Goal: Task Accomplishment & Management: Use online tool/utility

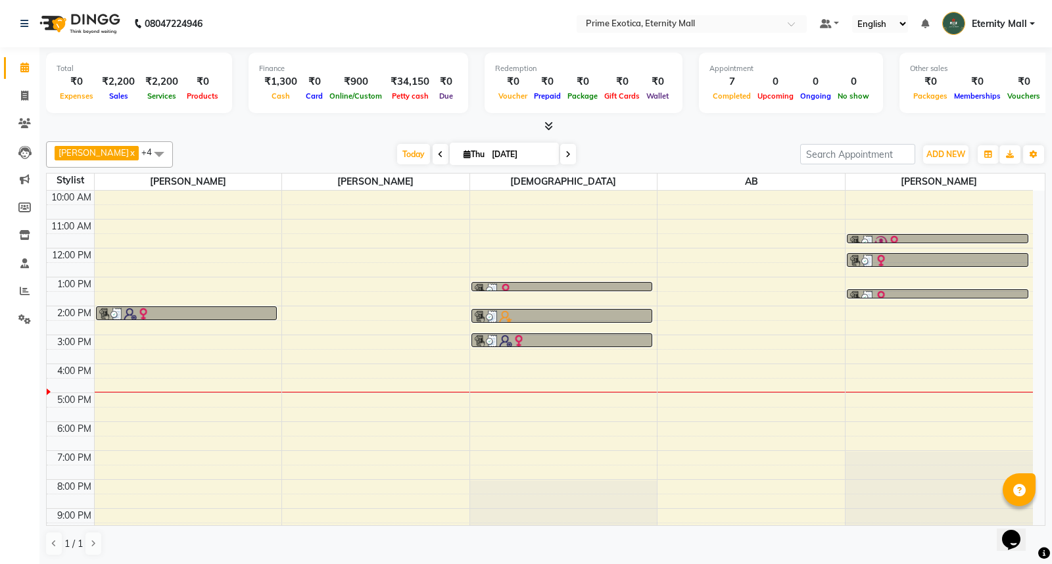
click at [441, 152] on span at bounding box center [440, 154] width 16 height 20
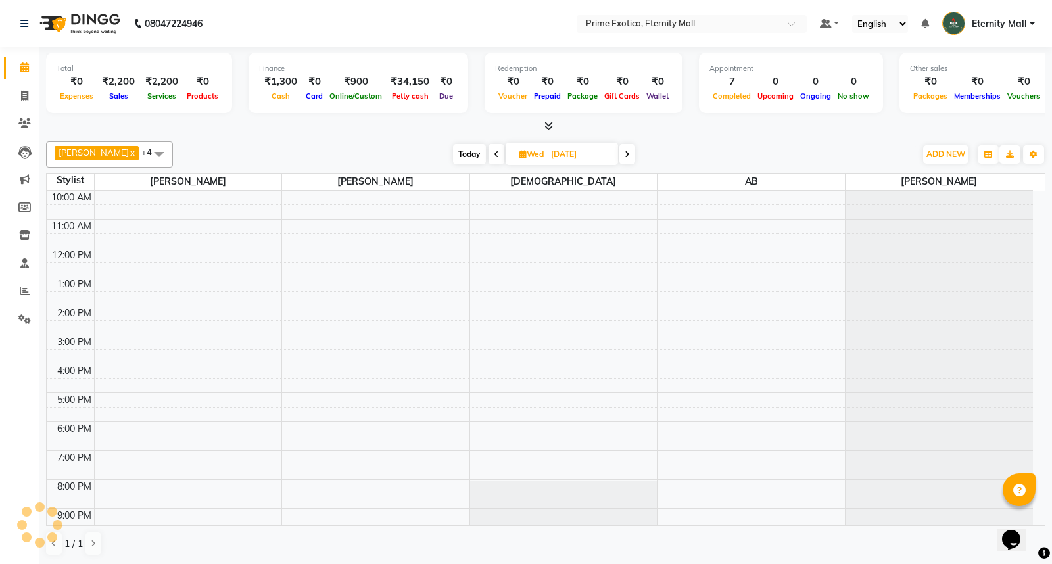
scroll to position [13, 0]
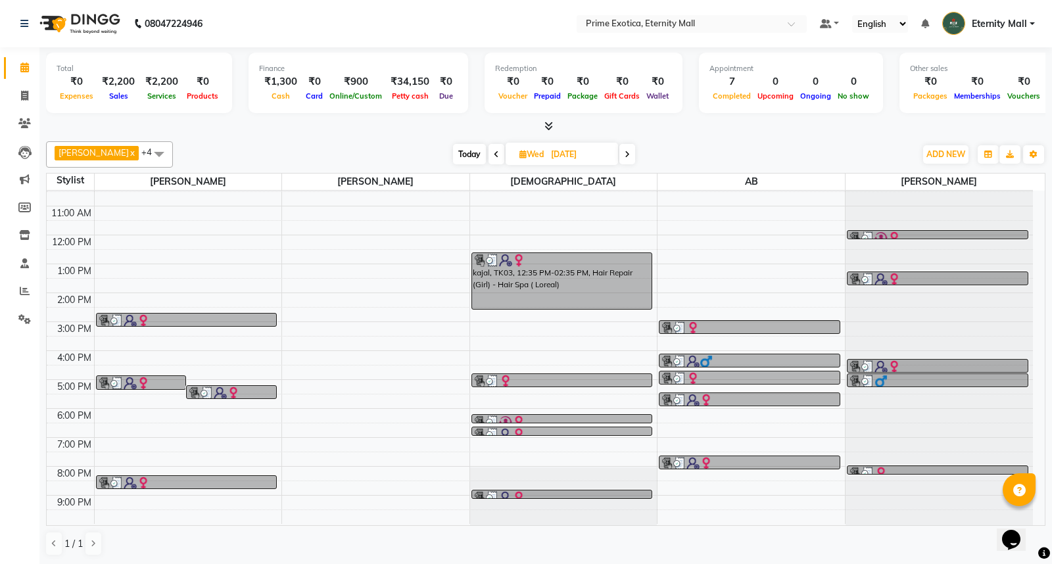
click at [496, 152] on icon at bounding box center [496, 155] width 5 height 8
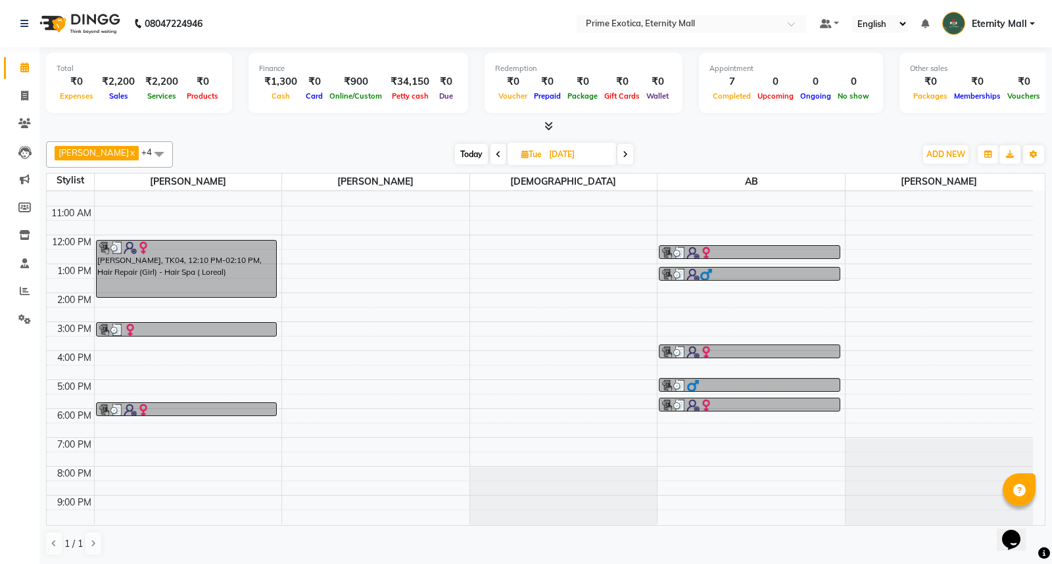
click at [500, 152] on icon at bounding box center [498, 155] width 5 height 8
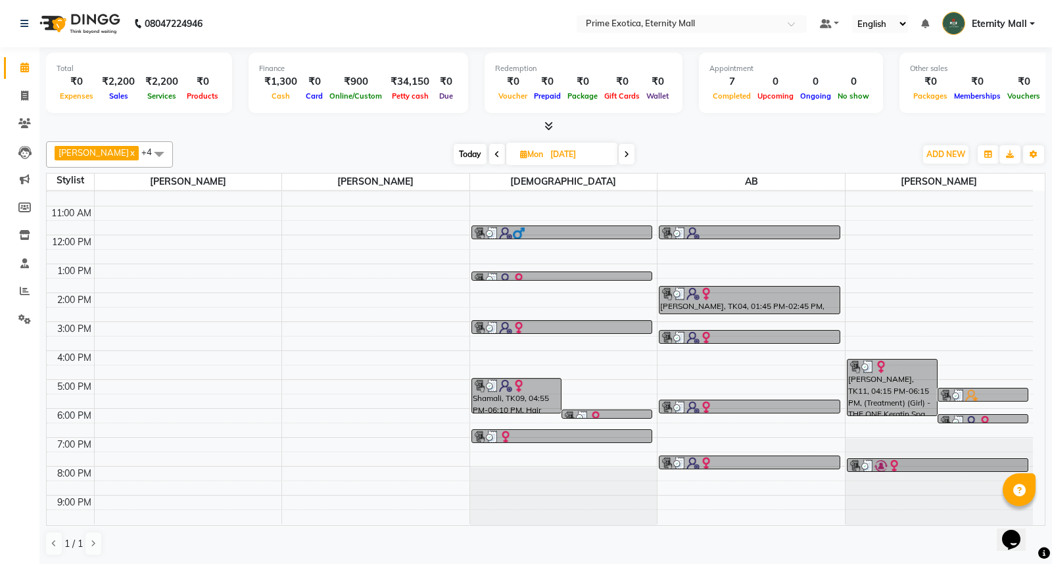
click at [500, 152] on span at bounding box center [497, 154] width 16 height 20
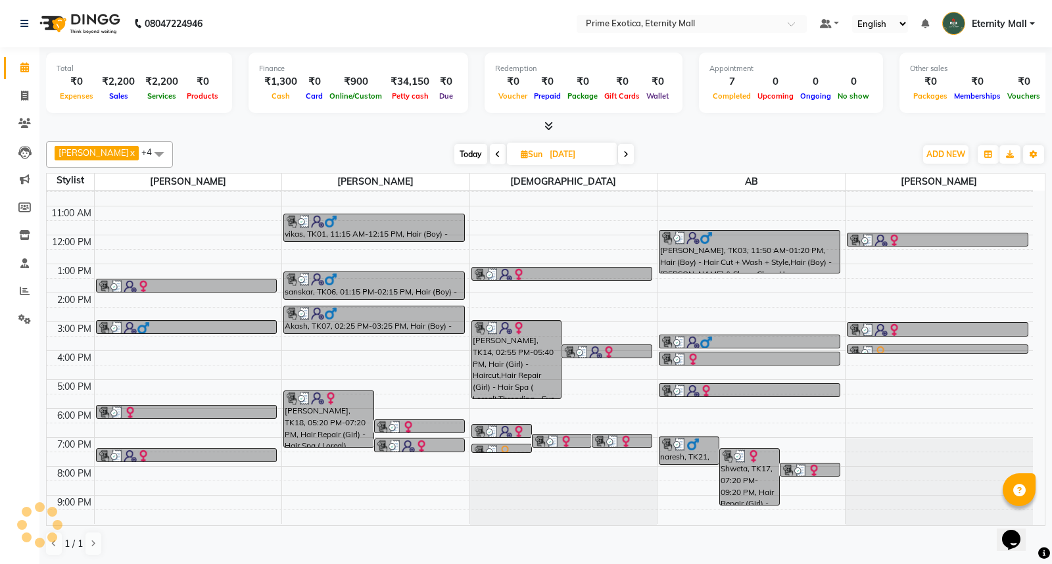
click at [500, 152] on span at bounding box center [498, 154] width 16 height 20
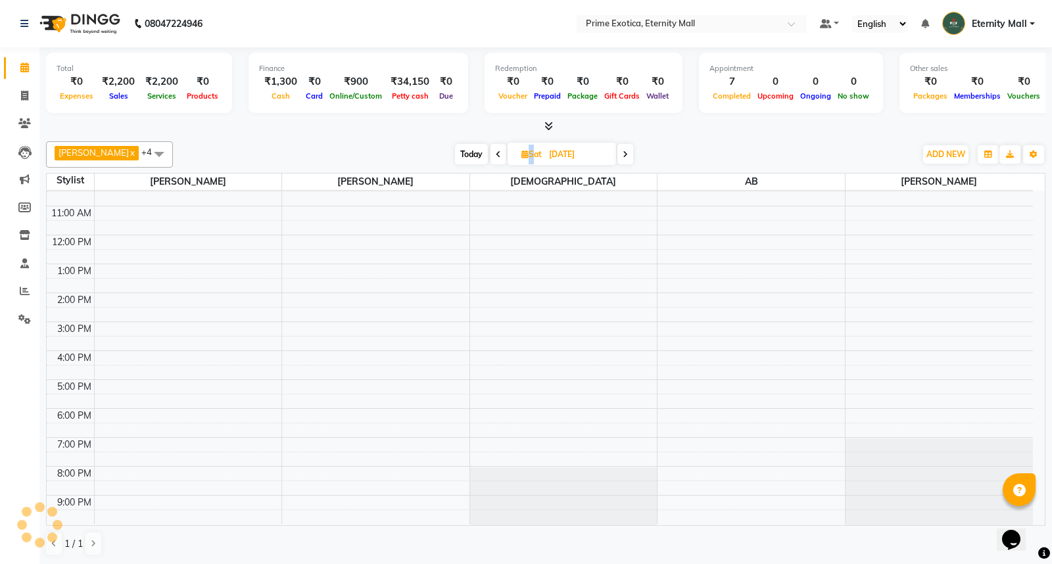
click at [500, 152] on icon at bounding box center [498, 155] width 5 height 8
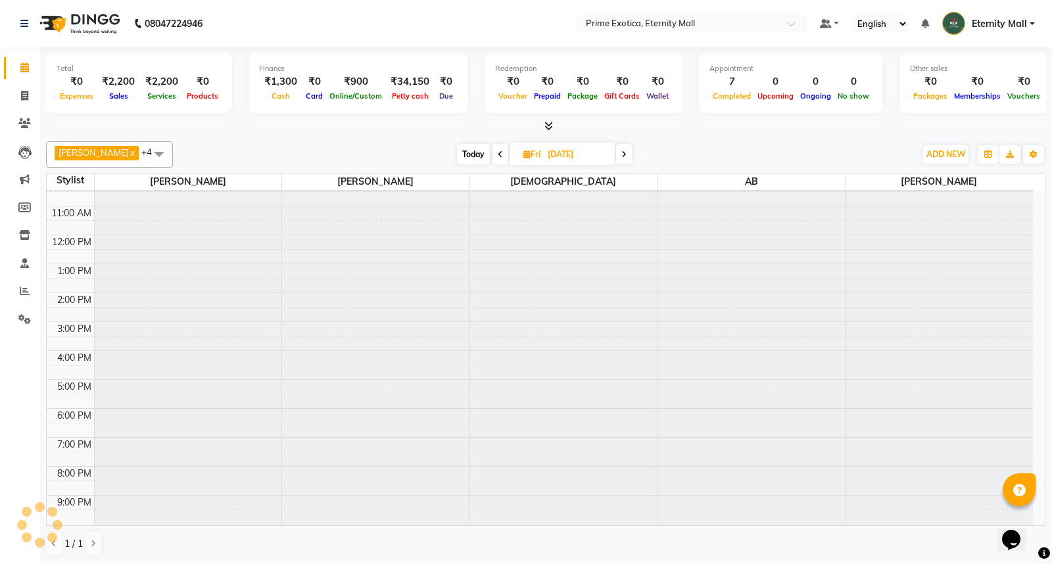
scroll to position [0, 0]
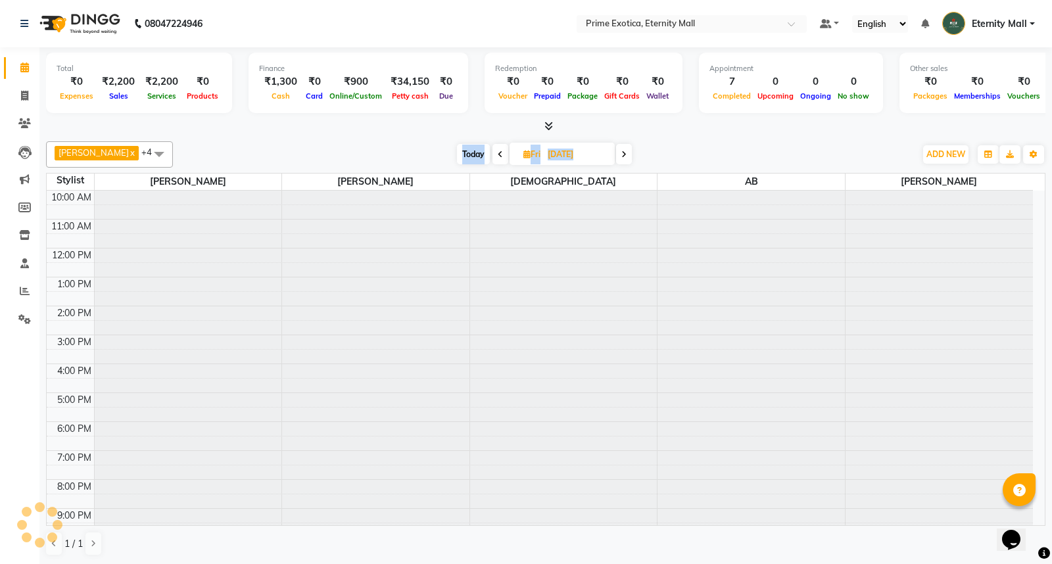
click at [500, 152] on icon at bounding box center [500, 155] width 5 height 8
click at [498, 152] on icon at bounding box center [498, 155] width 5 height 8
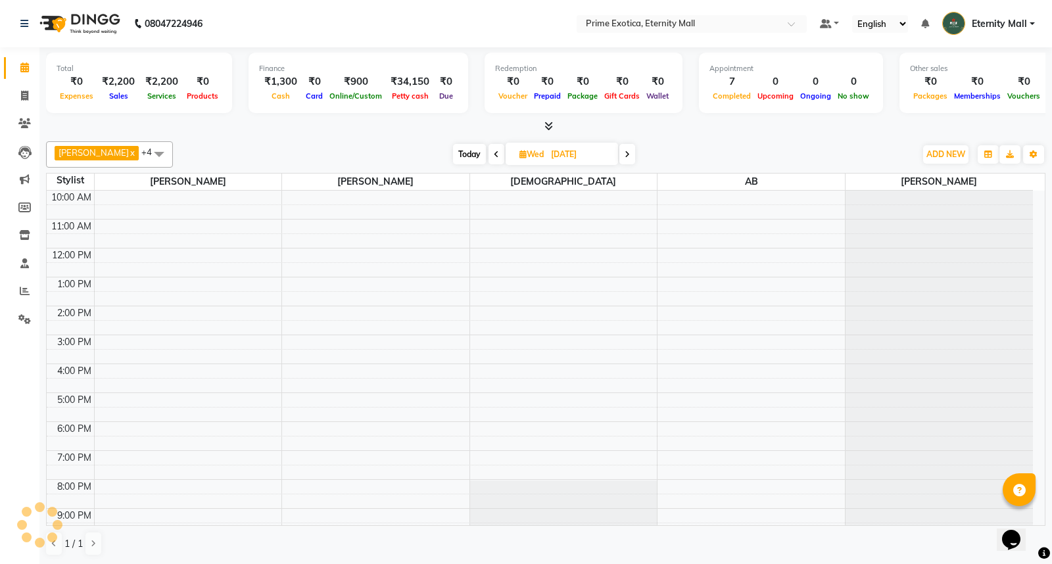
scroll to position [13, 0]
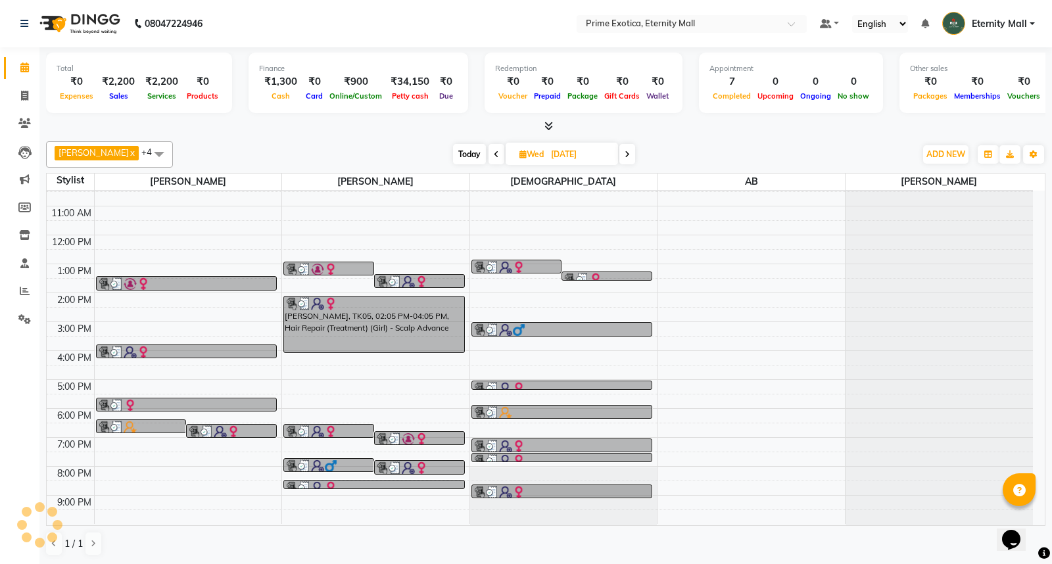
click at [497, 153] on icon at bounding box center [496, 155] width 5 height 8
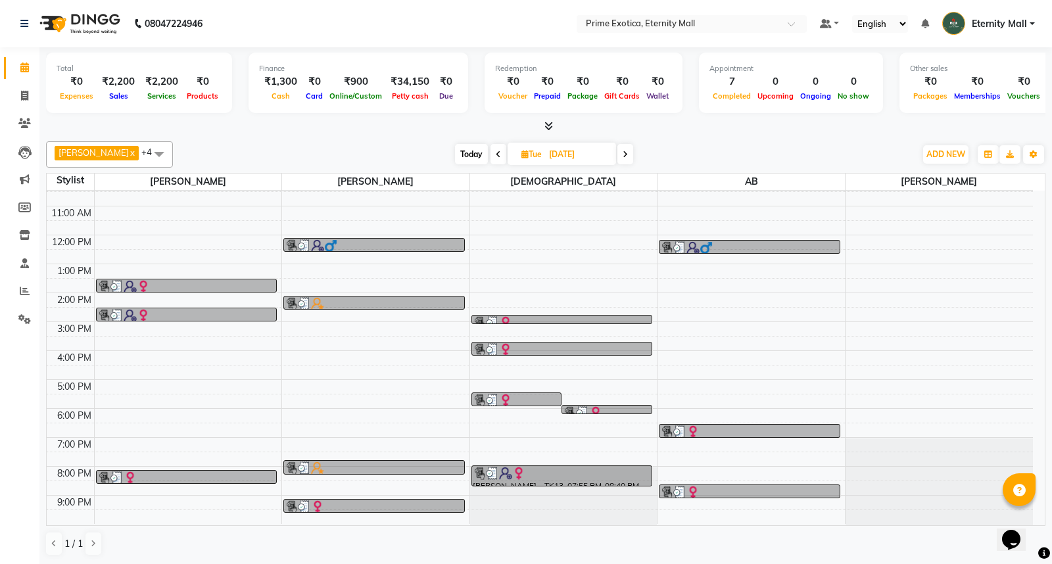
click at [497, 153] on icon at bounding box center [498, 155] width 5 height 8
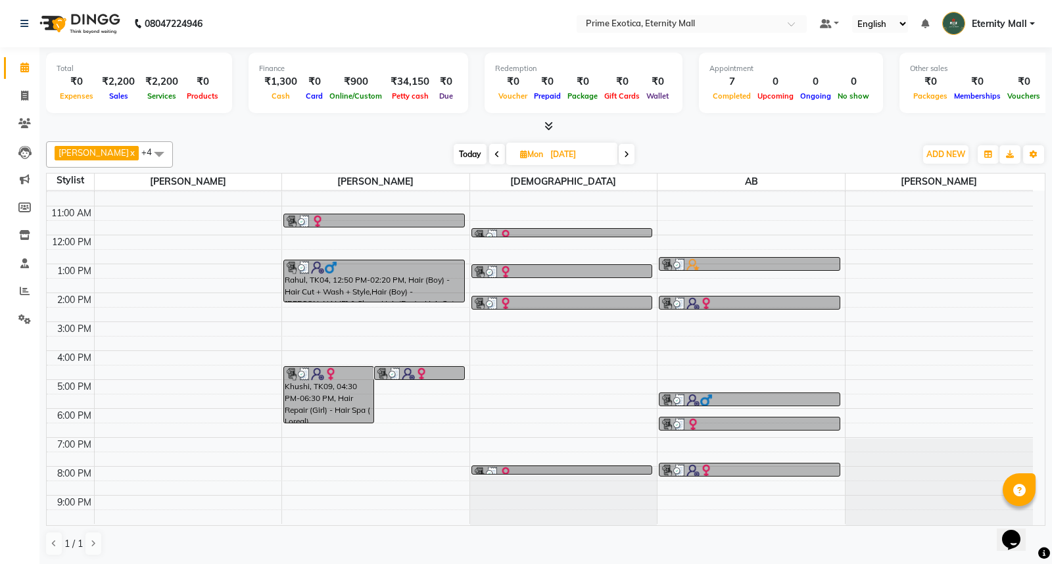
click at [497, 153] on icon at bounding box center [496, 155] width 5 height 8
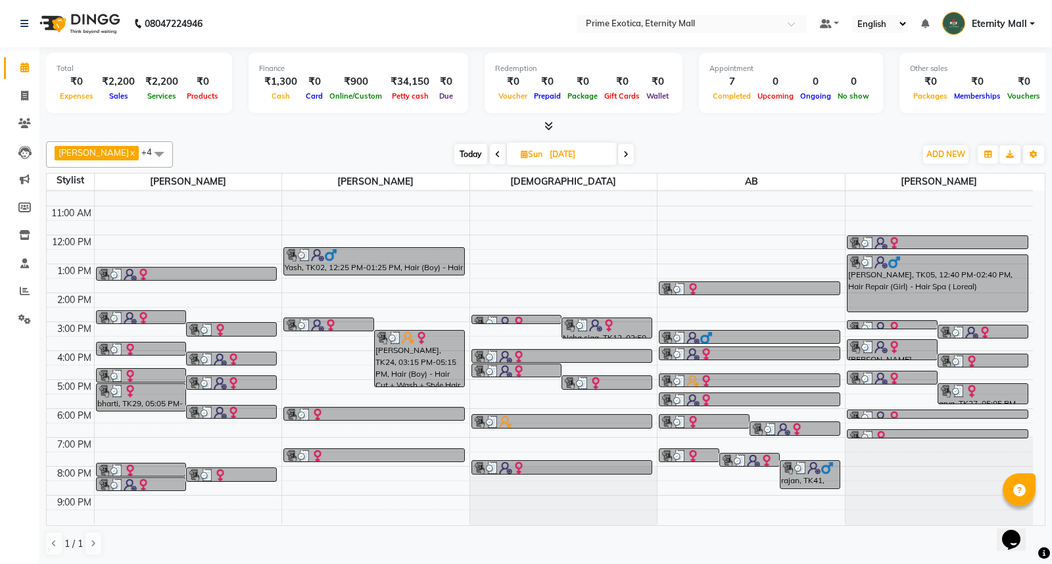
click at [497, 153] on icon at bounding box center [497, 155] width 5 height 8
type input "[DATE]"
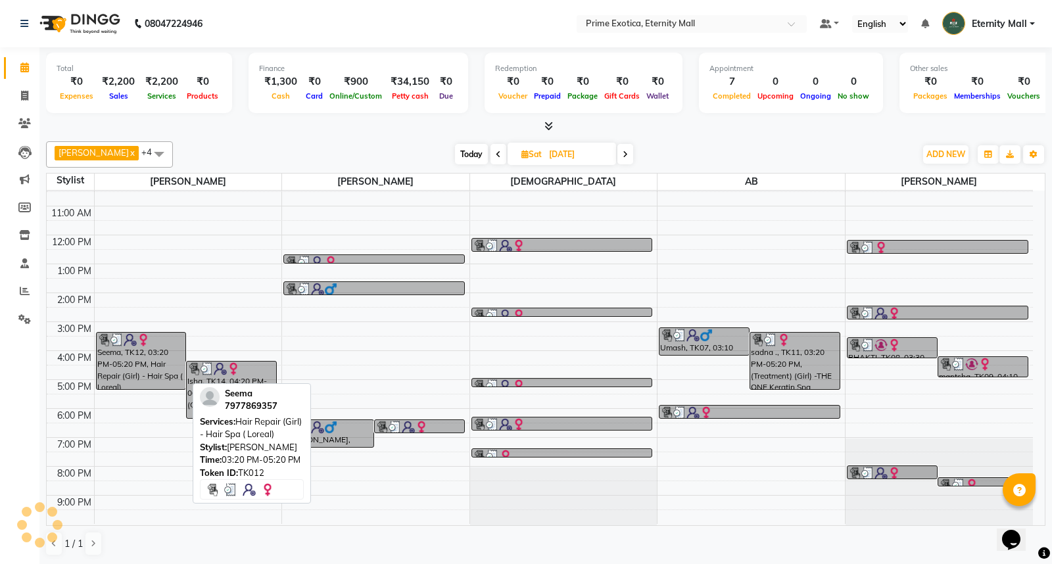
click at [142, 352] on div "Seema, TK12, 03:20 PM-05:20 PM, Hair Repair (Girl) - Hair Spa ( Loreal)" at bounding box center [141, 361] width 89 height 57
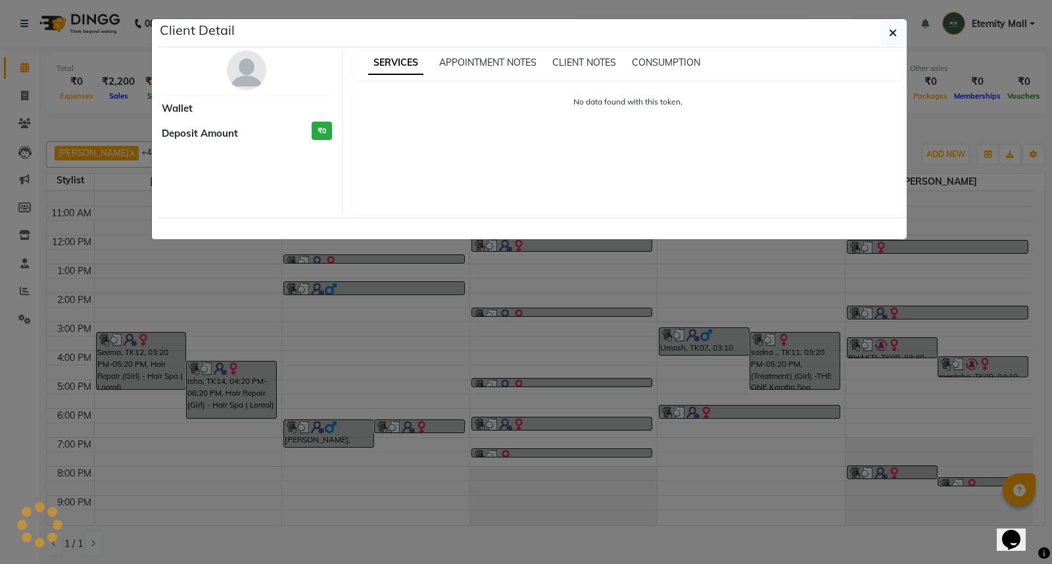
select select "3"
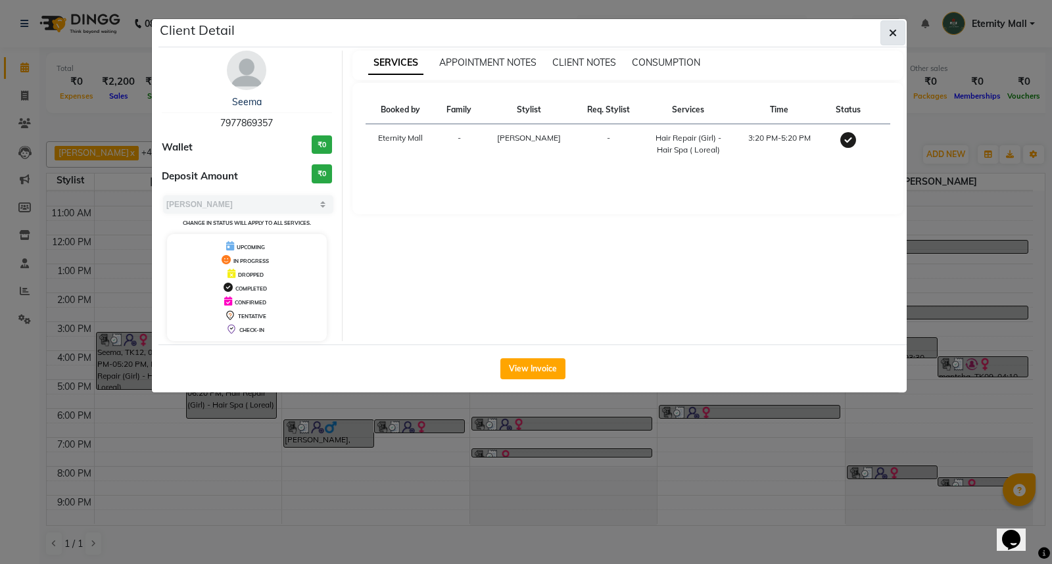
click at [891, 28] on icon "button" at bounding box center [893, 33] width 8 height 11
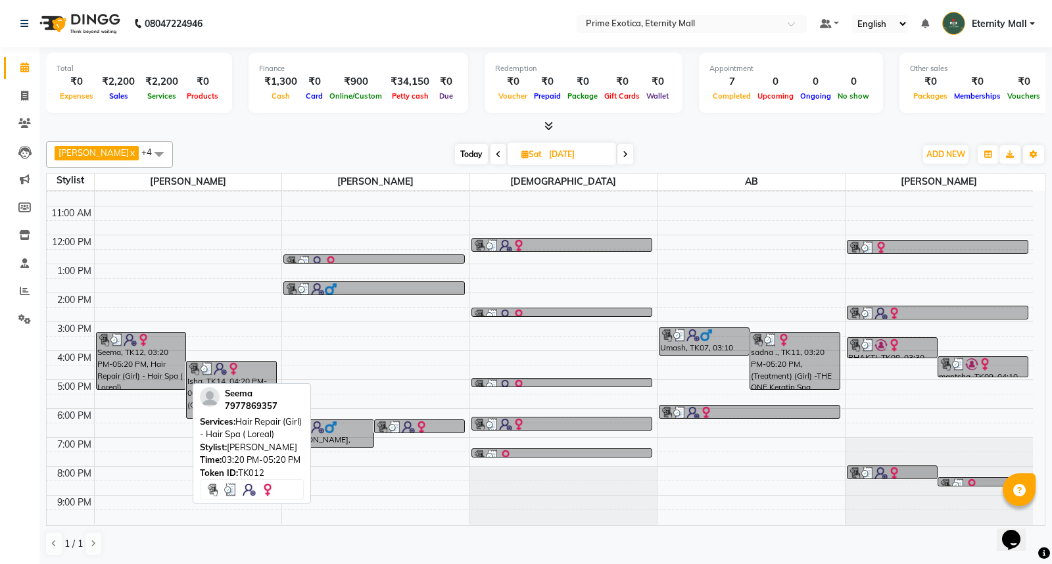
click at [134, 369] on div "Seema, TK12, 03:20 PM-05:20 PM, Hair Repair (Girl) - Hair Spa ( Loreal)" at bounding box center [141, 361] width 89 height 57
select select "3"
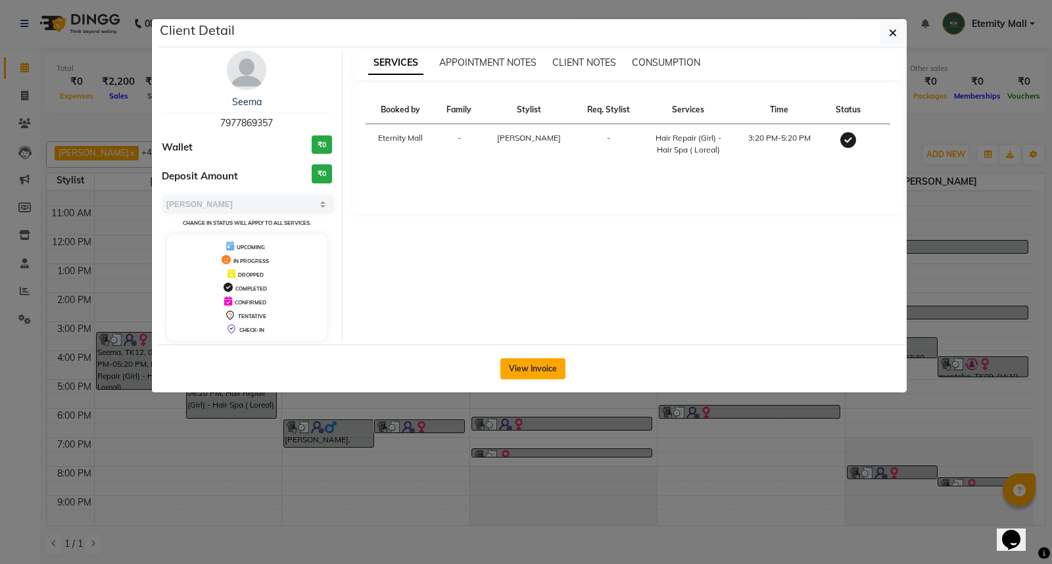
click at [528, 360] on button "View Invoice" at bounding box center [532, 368] width 65 height 21
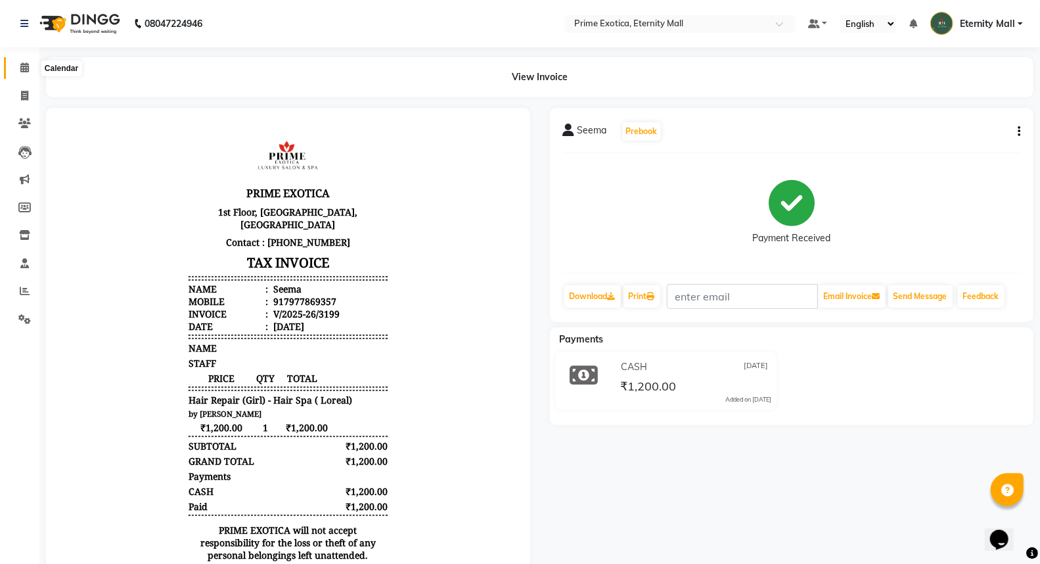
drag, startPoint x: 22, startPoint y: 61, endPoint x: 35, endPoint y: 72, distance: 17.8
click at [22, 62] on span at bounding box center [24, 67] width 23 height 15
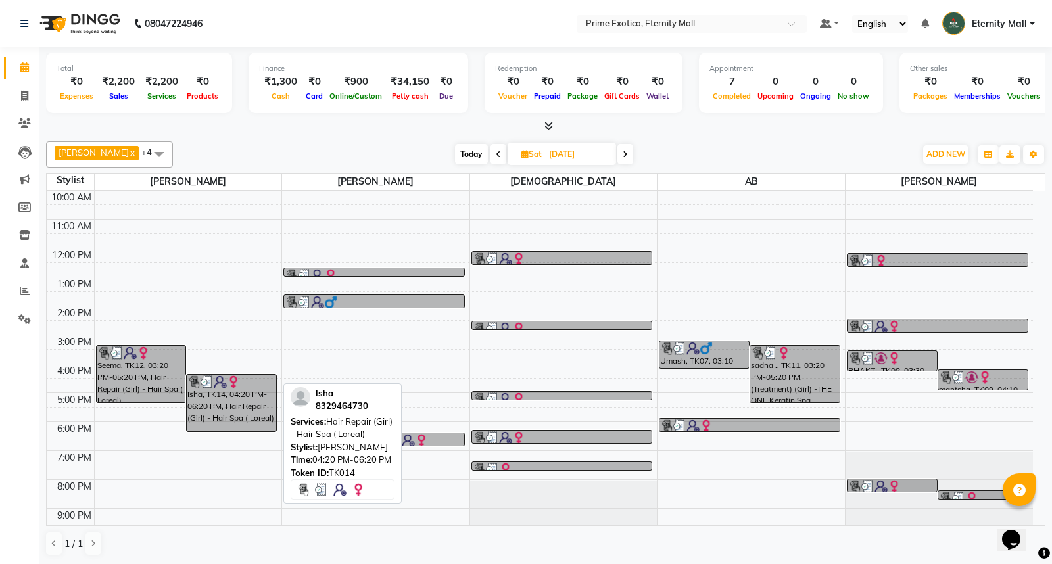
click at [235, 414] on div "Isha, TK14, 04:20 PM-06:20 PM, Hair Repair (Girl) - Hair Spa ( Loreal)" at bounding box center [231, 403] width 89 height 57
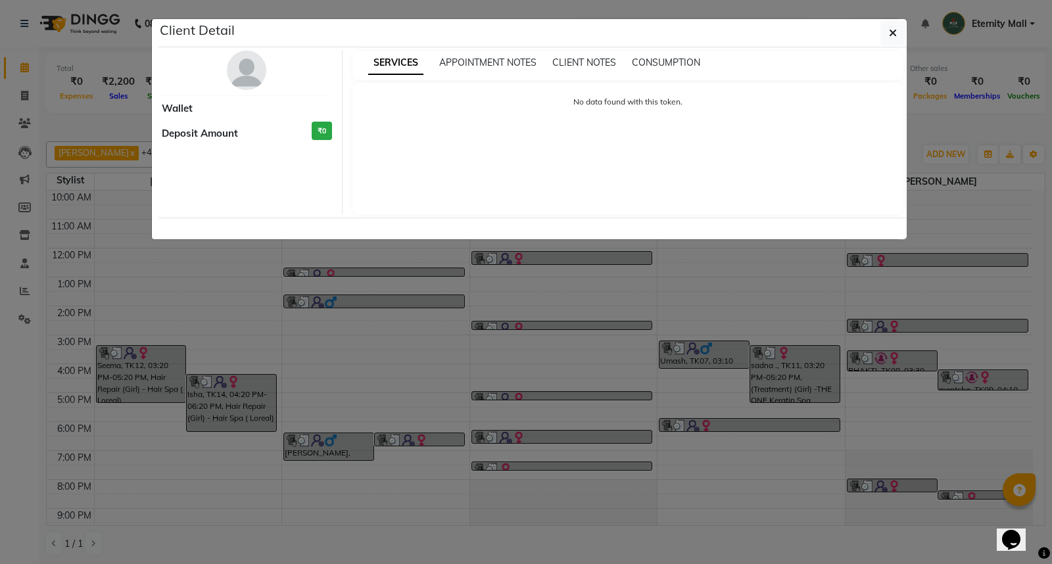
select select "3"
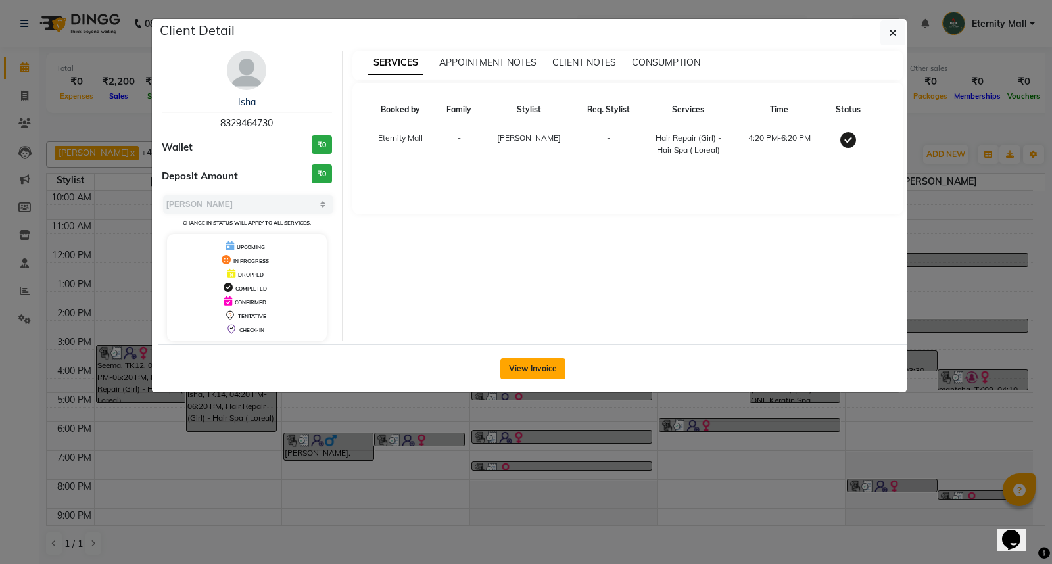
click at [510, 371] on button "View Invoice" at bounding box center [532, 368] width 65 height 21
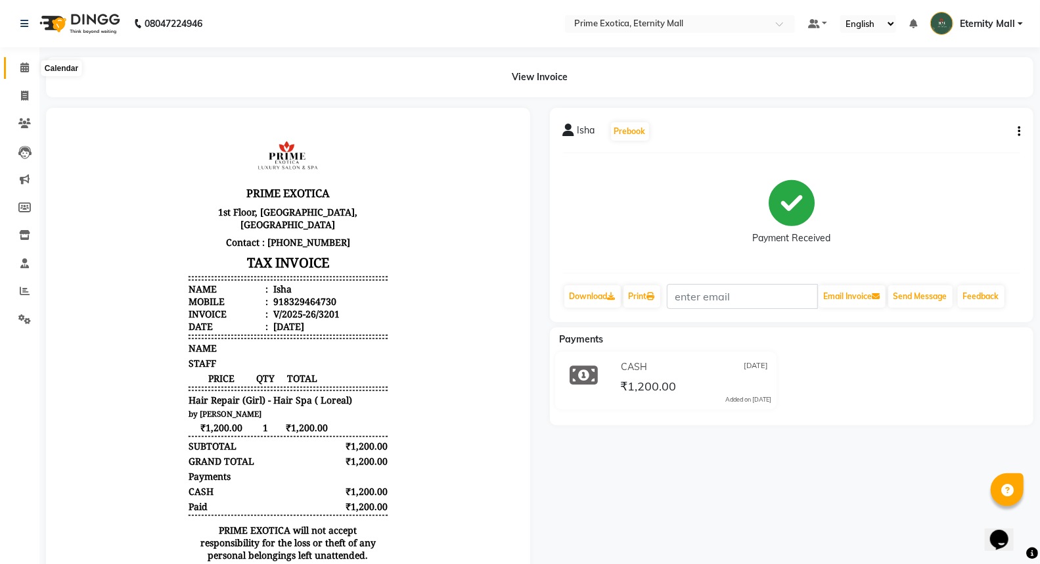
click at [17, 64] on span at bounding box center [24, 67] width 23 height 15
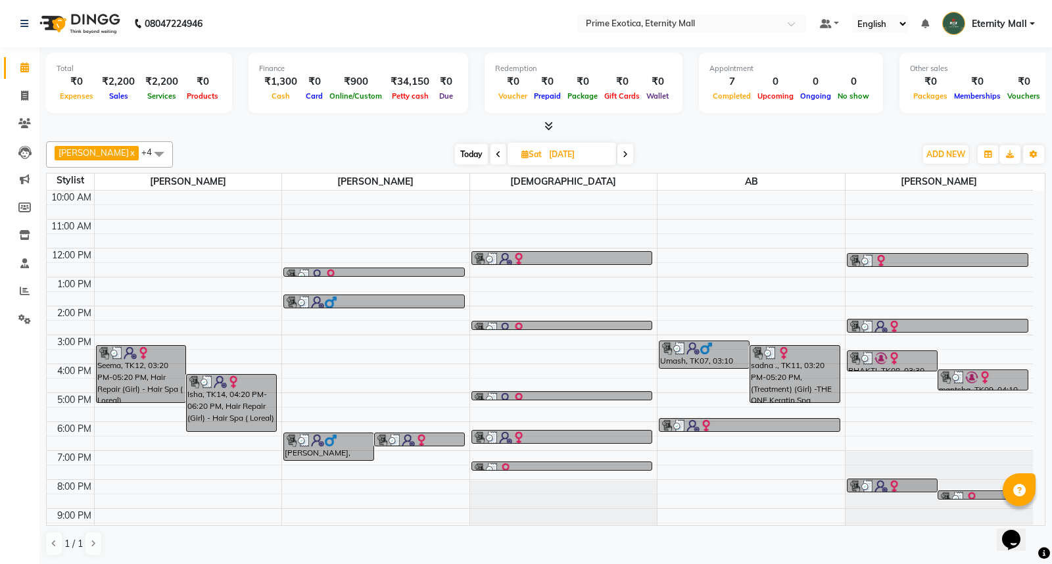
click at [622, 158] on span at bounding box center [625, 154] width 16 height 20
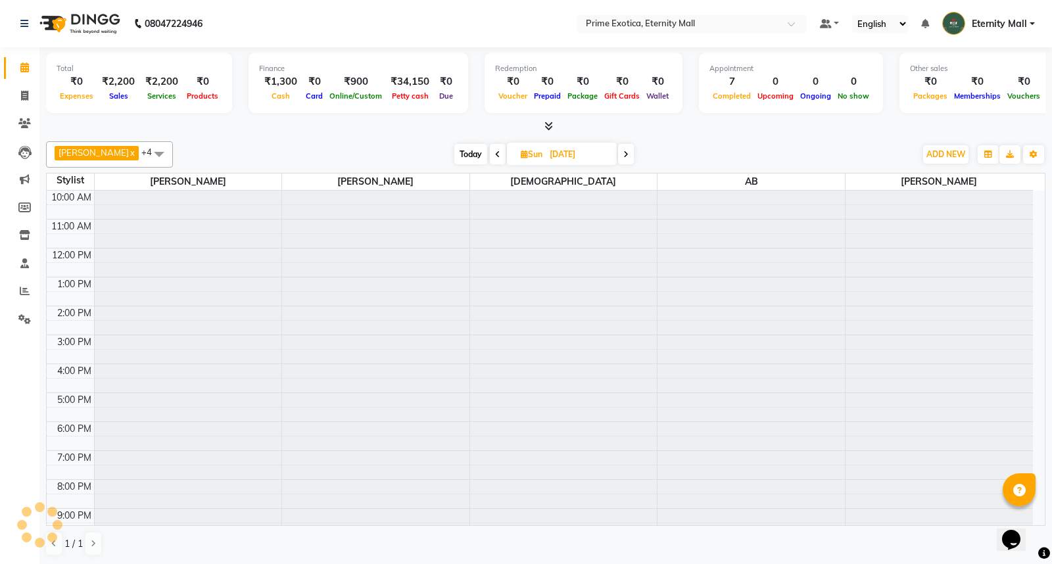
click at [622, 158] on span at bounding box center [626, 154] width 16 height 20
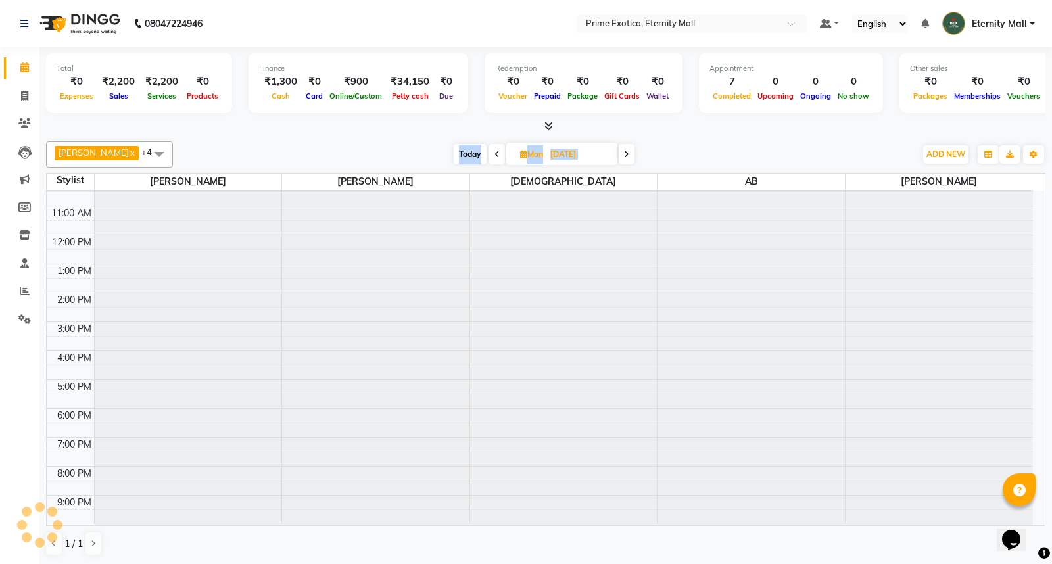
click at [622, 158] on span at bounding box center [626, 154] width 16 height 20
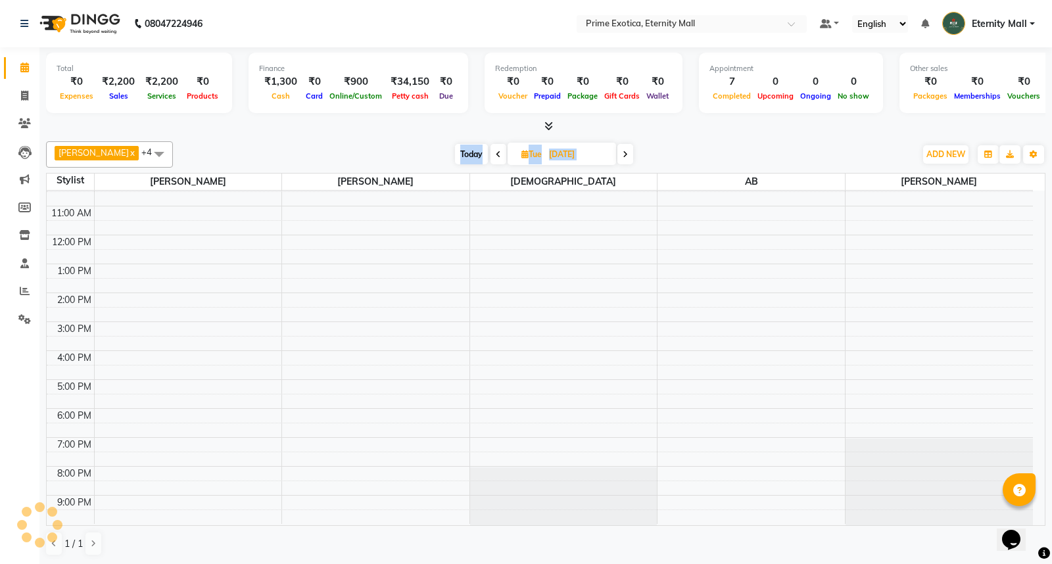
click at [633, 145] on span at bounding box center [625, 154] width 16 height 20
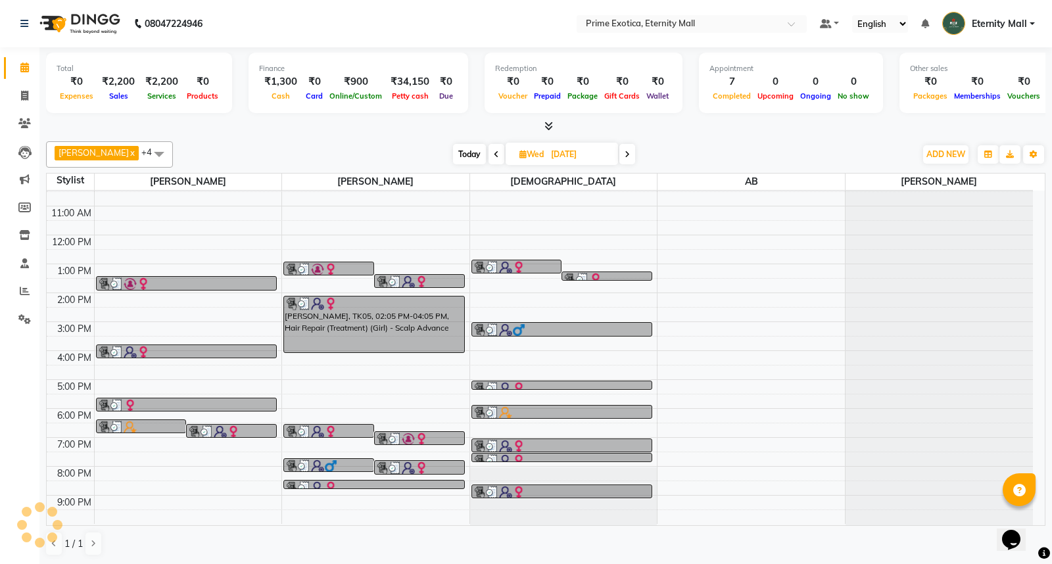
click at [628, 154] on icon at bounding box center [626, 155] width 5 height 8
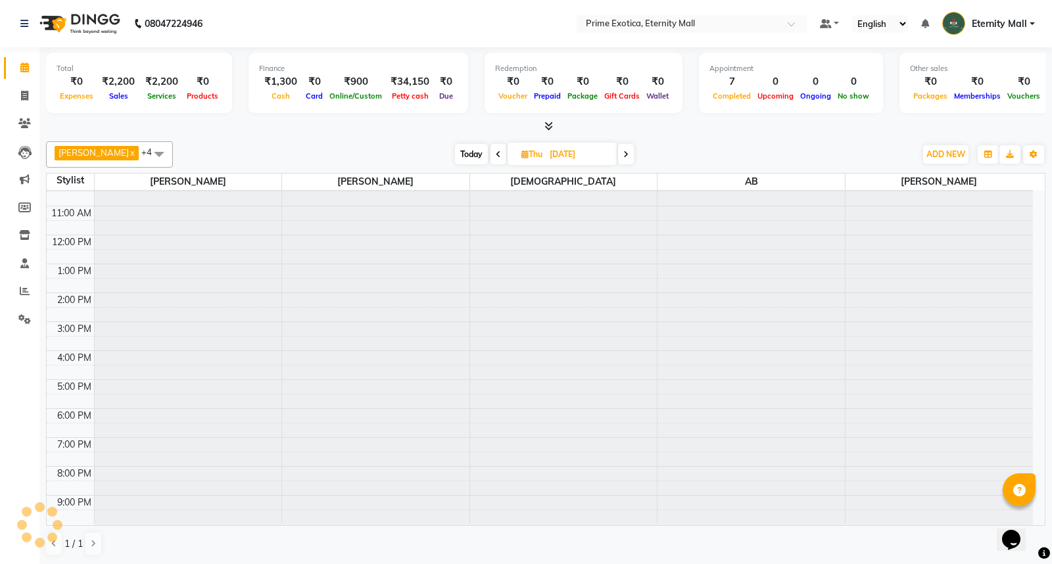
scroll to position [13, 0]
click at [628, 154] on icon at bounding box center [625, 155] width 5 height 8
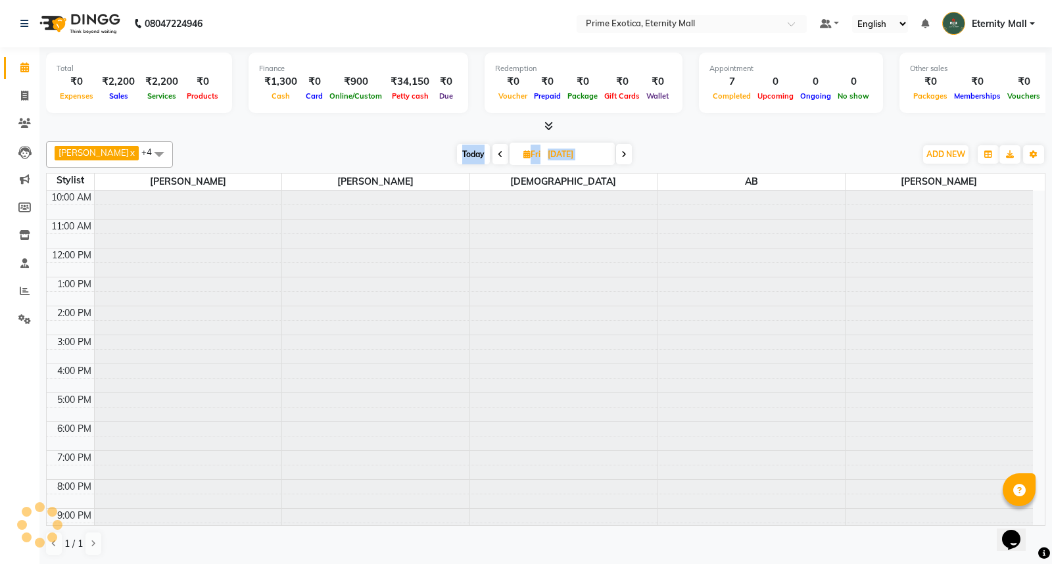
click at [628, 154] on span at bounding box center [624, 154] width 16 height 20
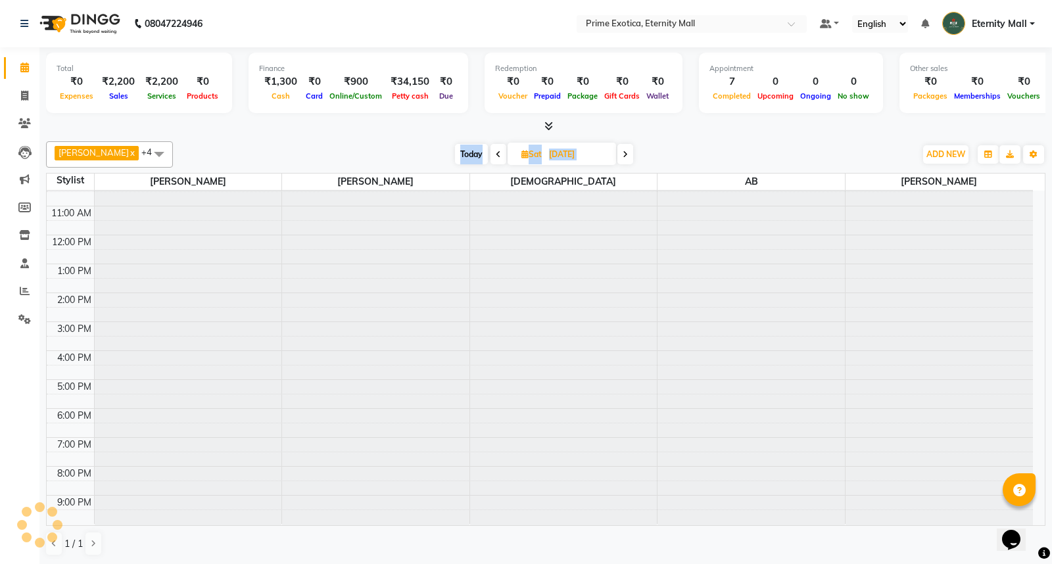
click at [628, 154] on icon at bounding box center [624, 155] width 5 height 8
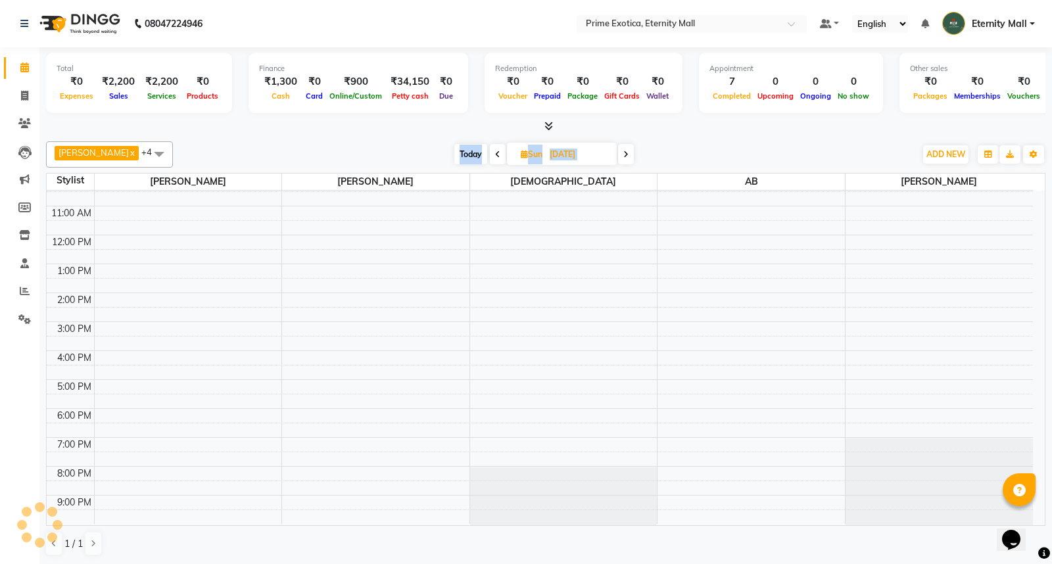
click at [628, 154] on icon at bounding box center [625, 155] width 5 height 8
click at [628, 154] on icon at bounding box center [624, 155] width 5 height 8
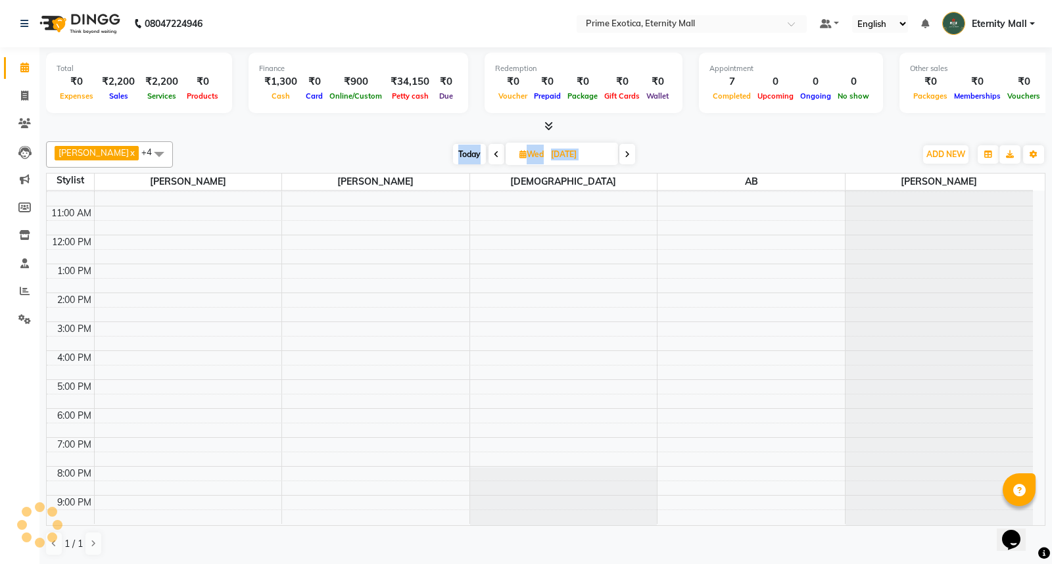
click at [628, 154] on icon at bounding box center [626, 155] width 5 height 8
type input "[DATE]"
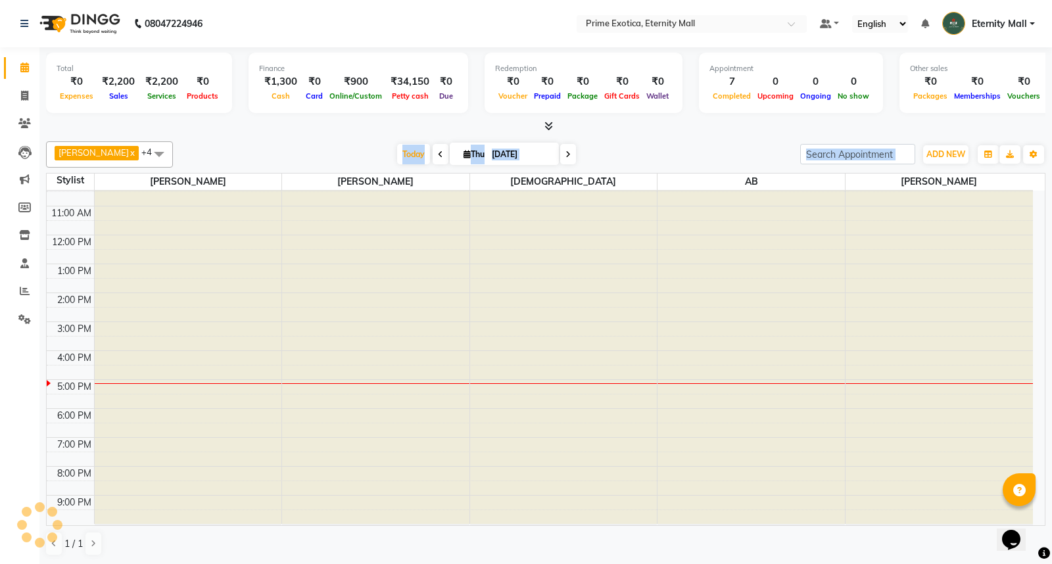
scroll to position [0, 0]
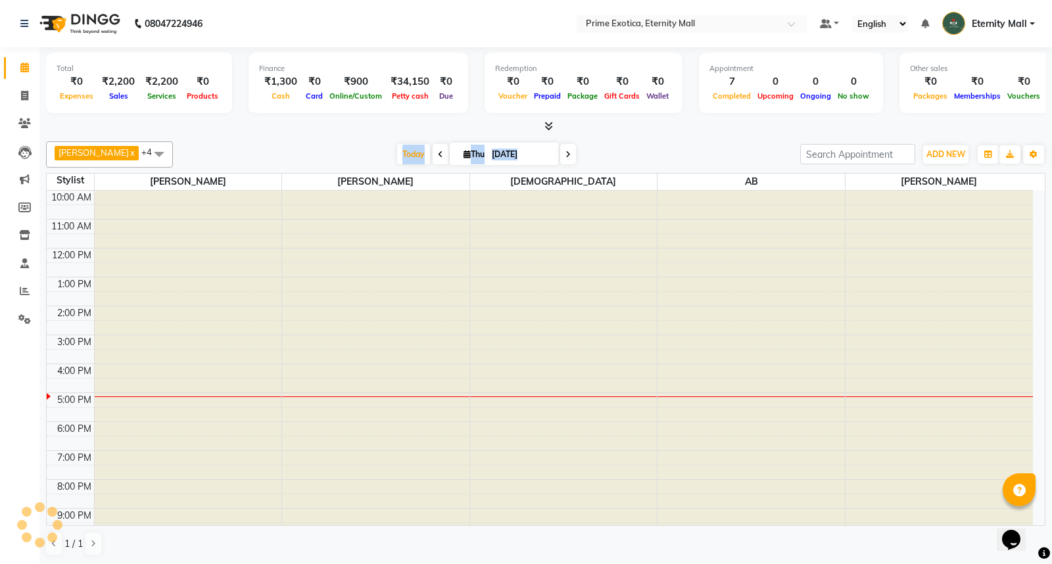
click at [628, 154] on div "[DATE] [DATE]" at bounding box center [486, 155] width 614 height 20
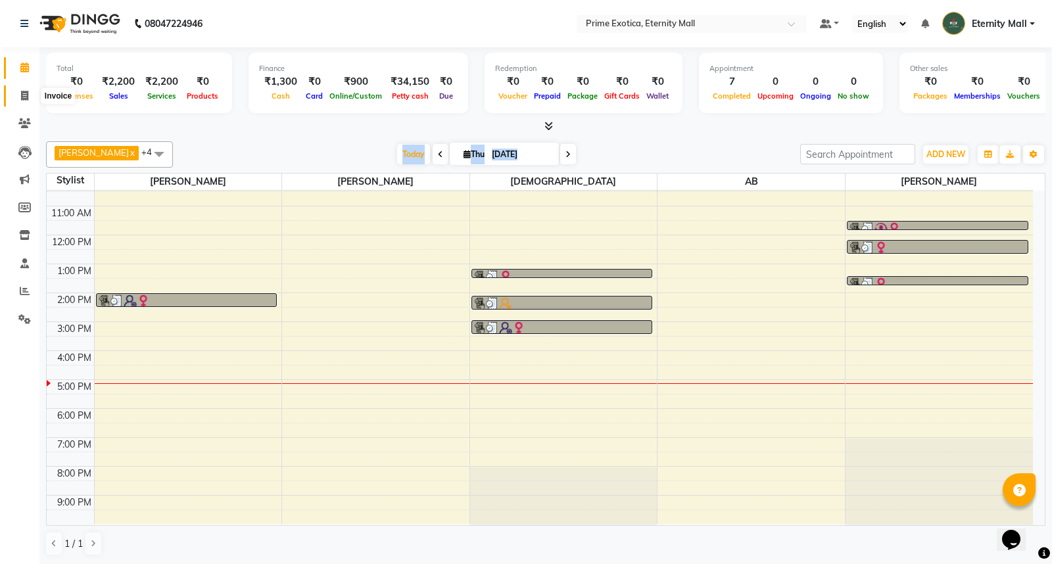
click at [21, 89] on span at bounding box center [24, 96] width 23 height 15
select select "service"
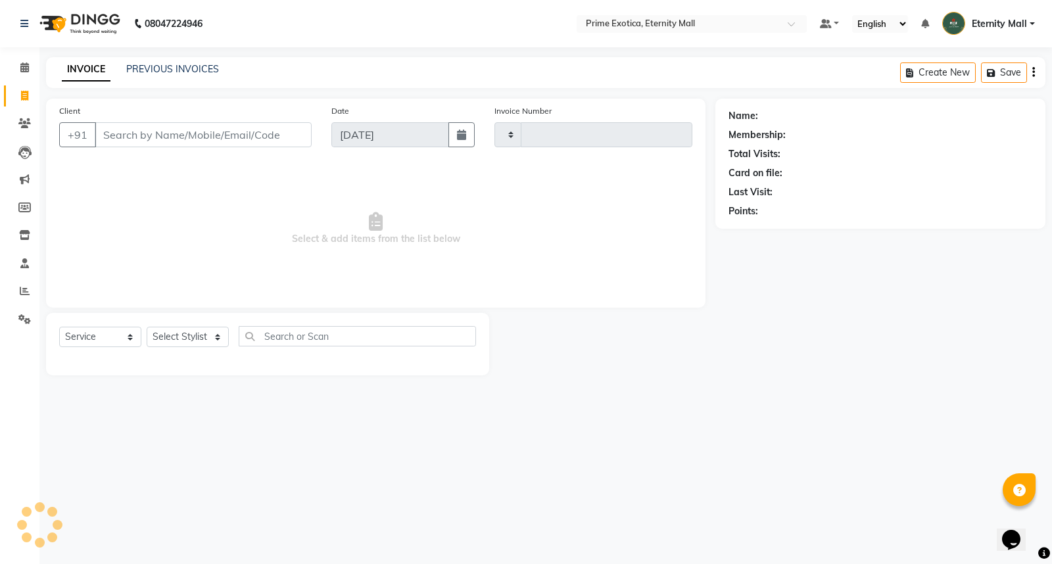
type input "3413"
select select "5774"
click at [214, 342] on select "Select Stylist" at bounding box center [188, 337] width 82 height 20
select select "36457"
click at [147, 327] on select "Select Stylist AB ADMIN ajay vikram lakshane [PERSON_NAME] Isha [PERSON_NAME] […" at bounding box center [188, 337] width 82 height 20
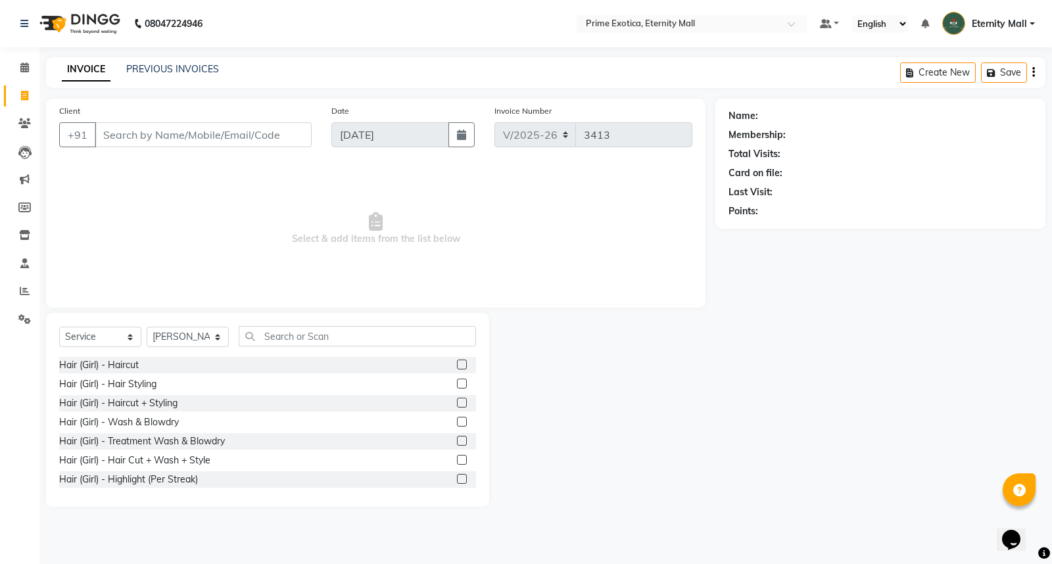
click at [457, 455] on label at bounding box center [462, 460] width 10 height 10
click at [457, 456] on input "checkbox" at bounding box center [461, 460] width 9 height 9
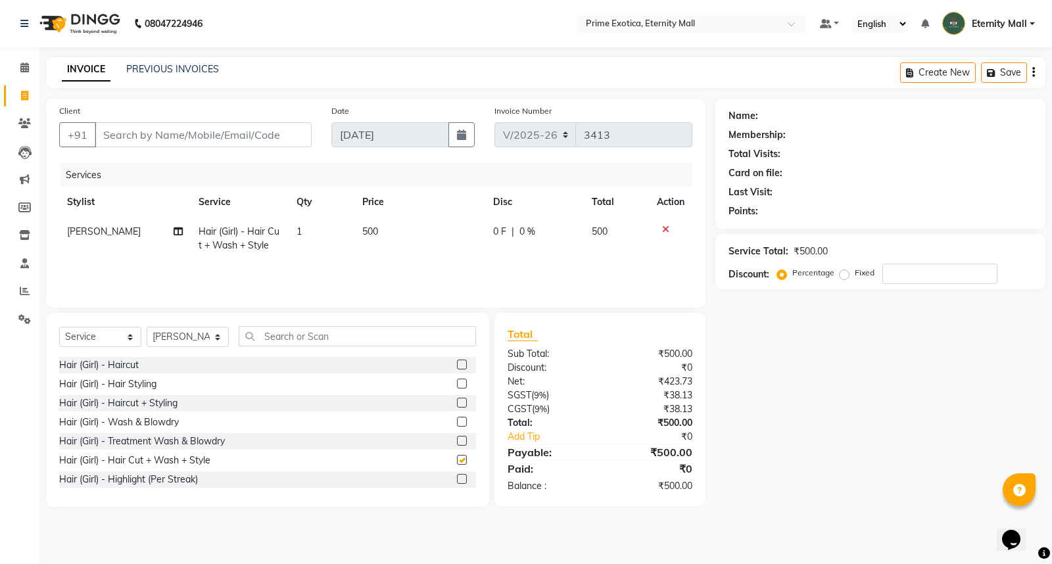
checkbox input "false"
click at [392, 237] on td "500" at bounding box center [419, 238] width 131 height 43
select select "36457"
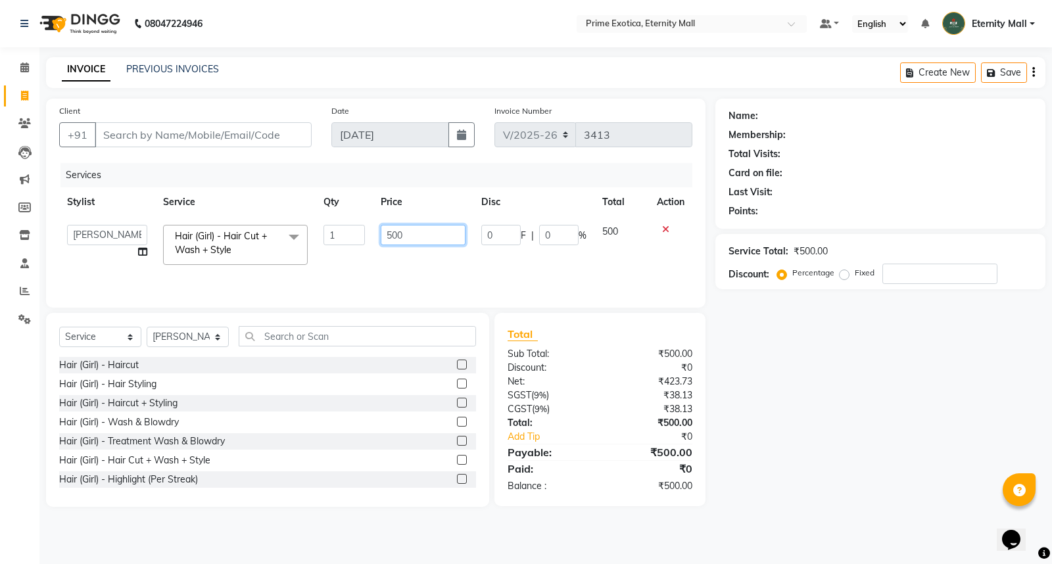
click at [394, 233] on input "500" at bounding box center [423, 235] width 85 height 20
type input "600"
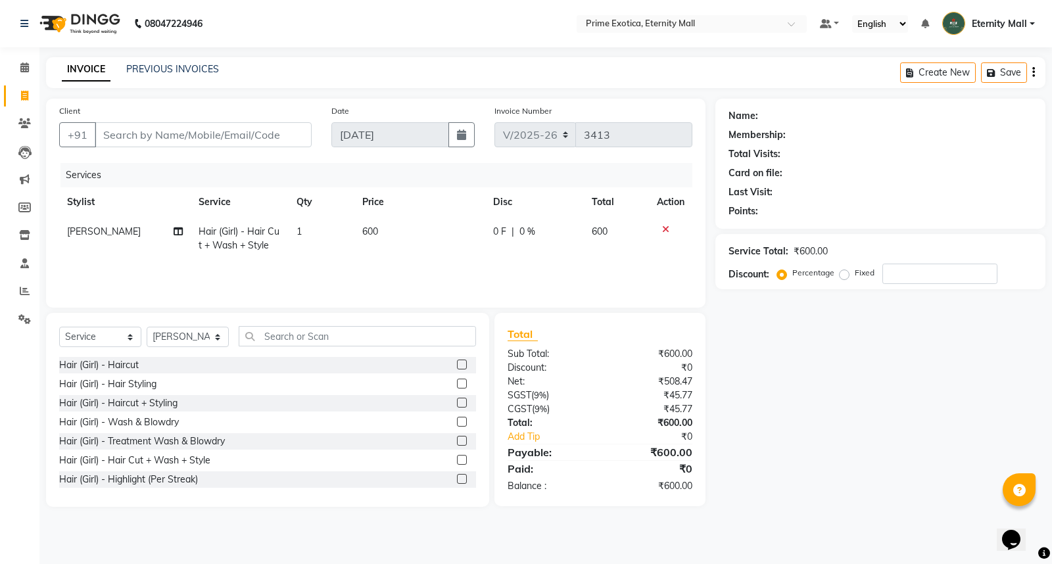
click at [497, 281] on div "Services Stylist Service Qty Price Disc Total Action [PERSON_NAME] Hair (Girl) …" at bounding box center [375, 228] width 633 height 131
click at [195, 133] on input "Client" at bounding box center [203, 134] width 217 height 25
type input "7"
type input "0"
type input "7559229520"
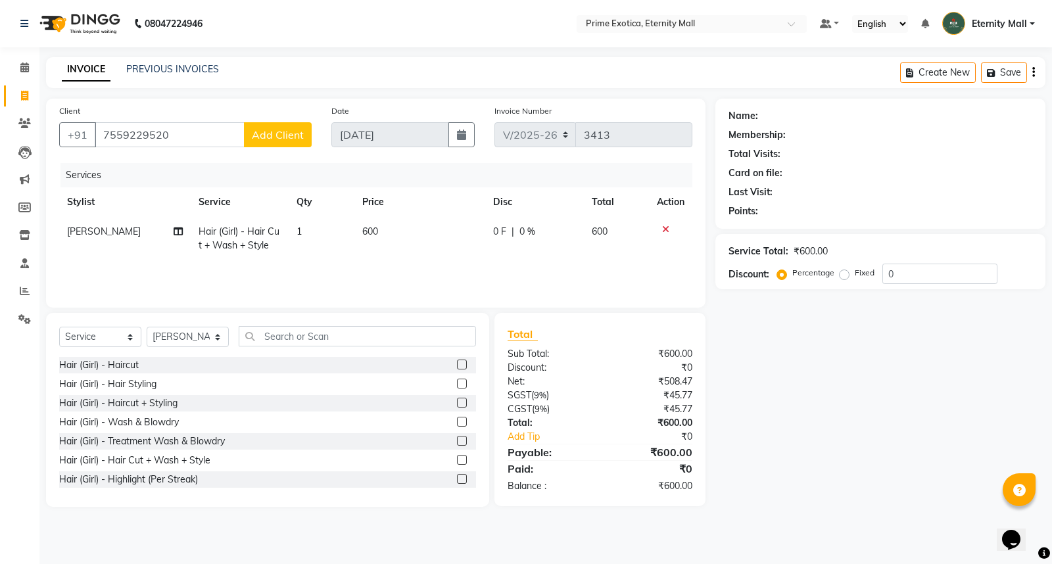
click at [291, 125] on button "Add Client" at bounding box center [278, 134] width 68 height 25
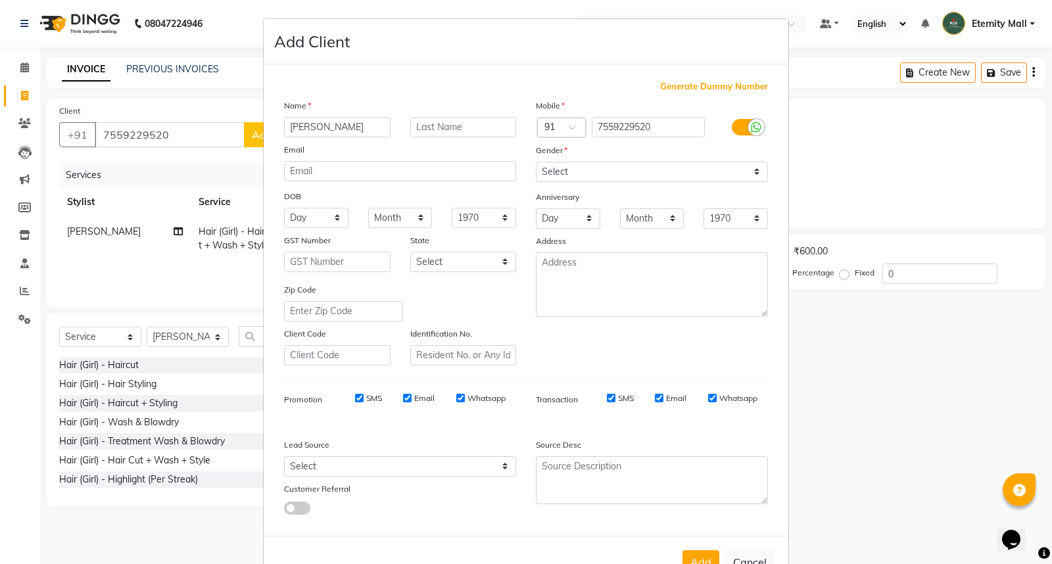
type input "[PERSON_NAME]"
click at [678, 168] on select "Select [DEMOGRAPHIC_DATA] [DEMOGRAPHIC_DATA] Other Prefer Not To Say" at bounding box center [652, 172] width 232 height 20
select select "[DEMOGRAPHIC_DATA]"
click at [536, 162] on select "Select [DEMOGRAPHIC_DATA] [DEMOGRAPHIC_DATA] Other Prefer Not To Say" at bounding box center [652, 172] width 232 height 20
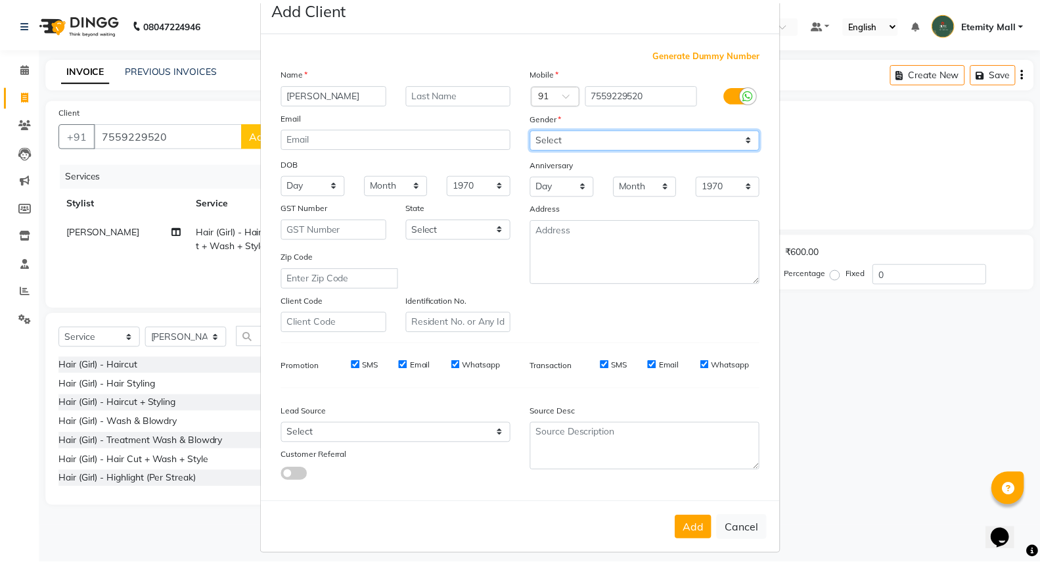
scroll to position [43, 0]
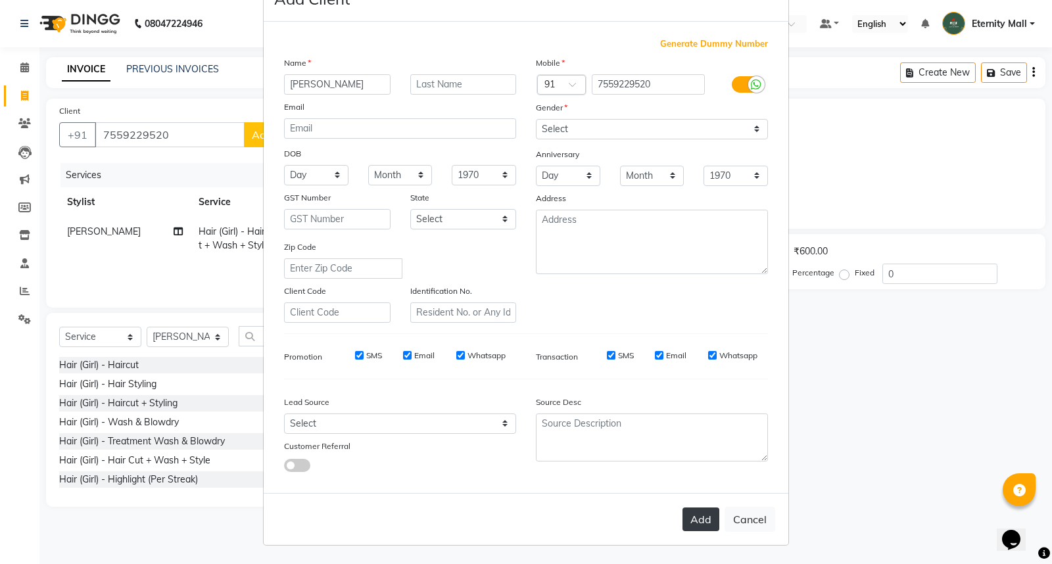
click at [702, 511] on button "Add" at bounding box center [700, 519] width 37 height 24
select select
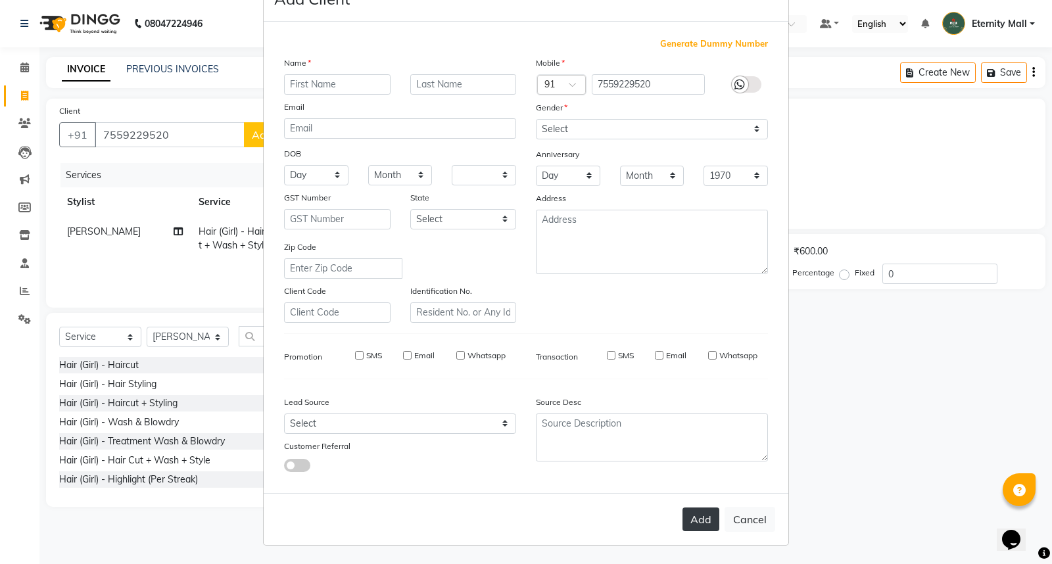
select select
checkbox input "false"
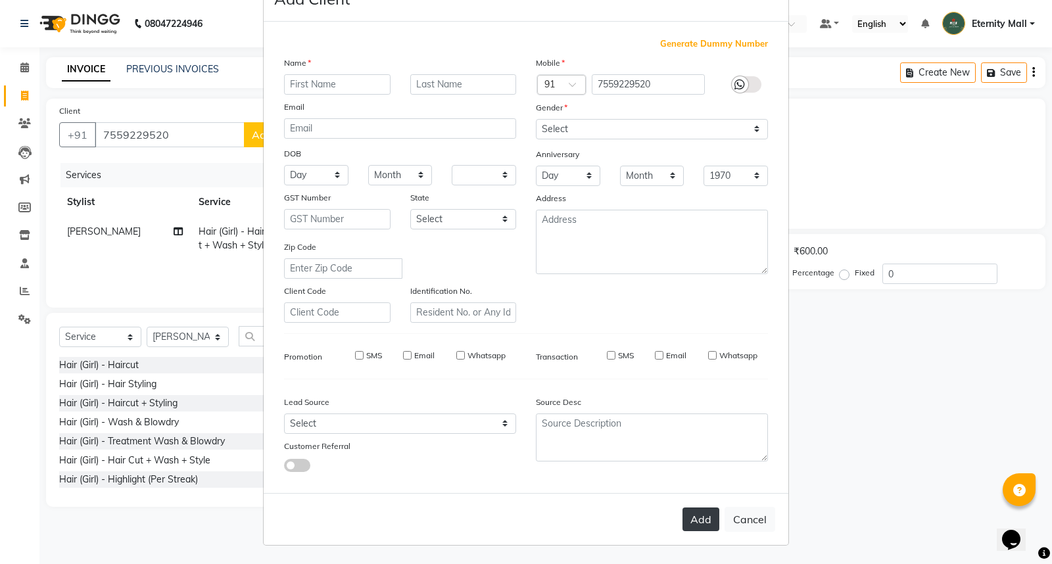
checkbox input "false"
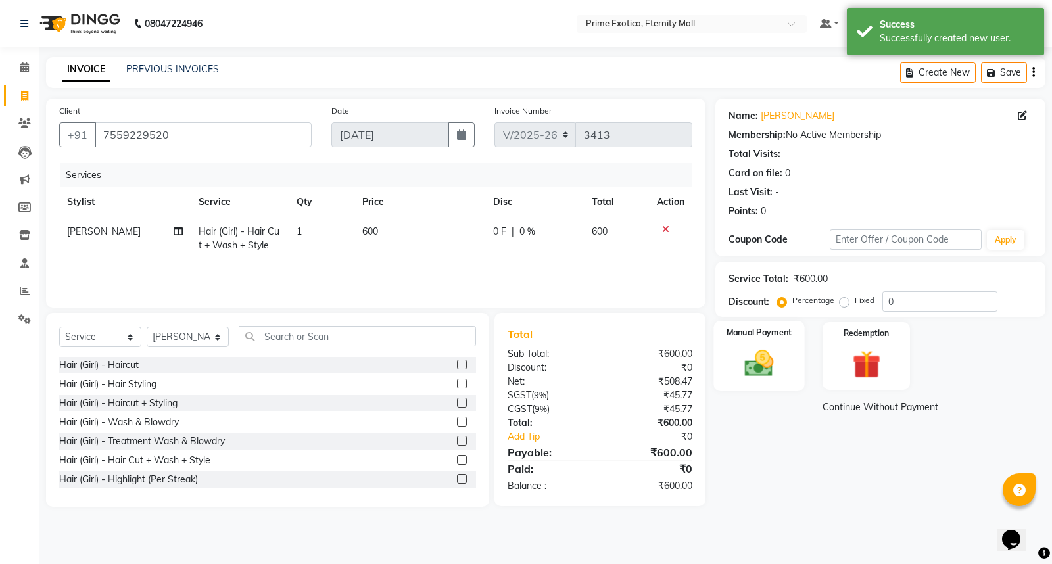
click at [752, 337] on label "Manual Payment" at bounding box center [759, 332] width 66 height 12
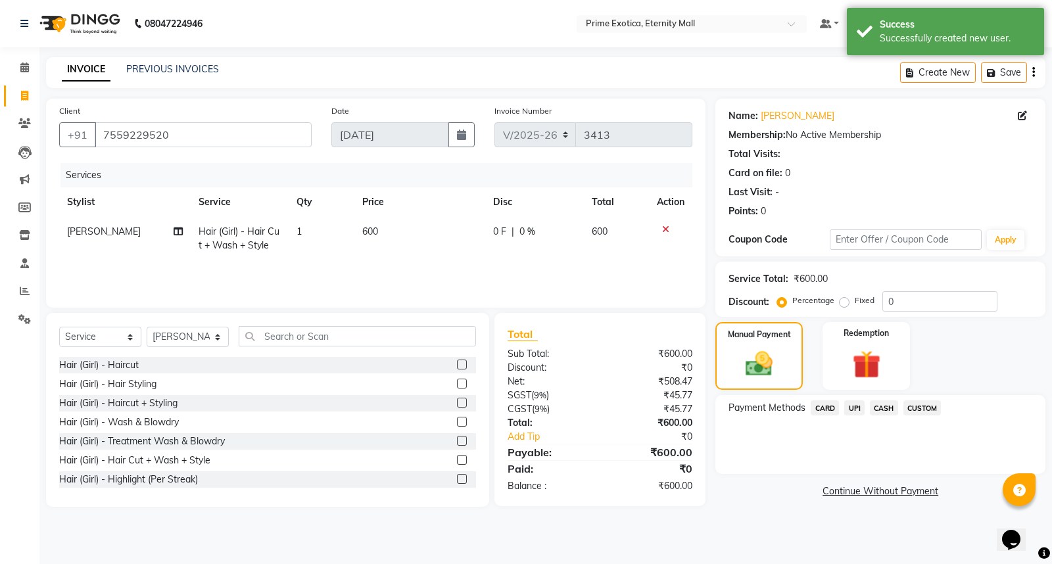
click at [848, 406] on span "UPI" at bounding box center [854, 407] width 20 height 15
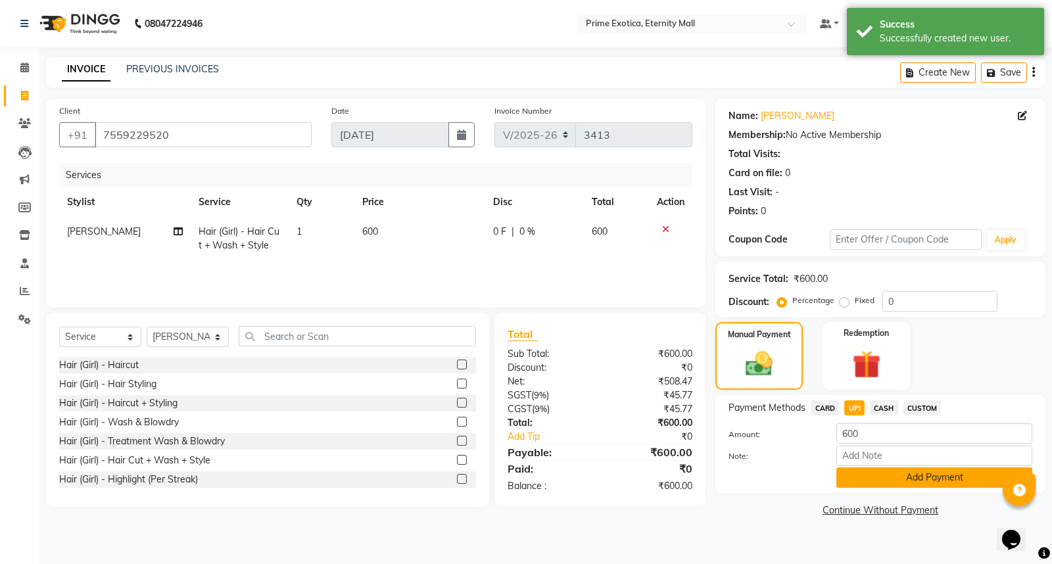
click at [851, 471] on button "Add Payment" at bounding box center [934, 477] width 196 height 20
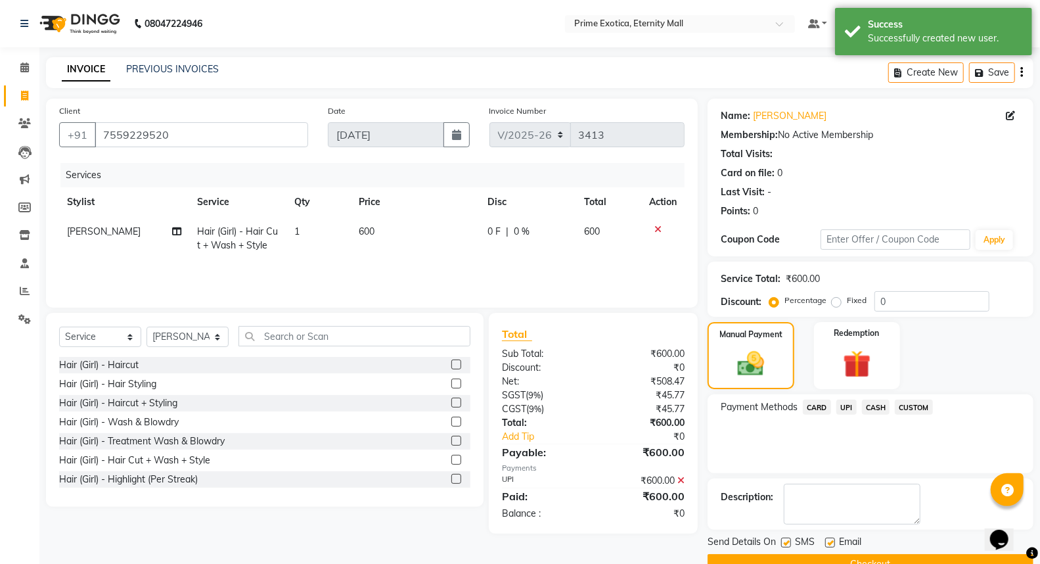
scroll to position [30, 0]
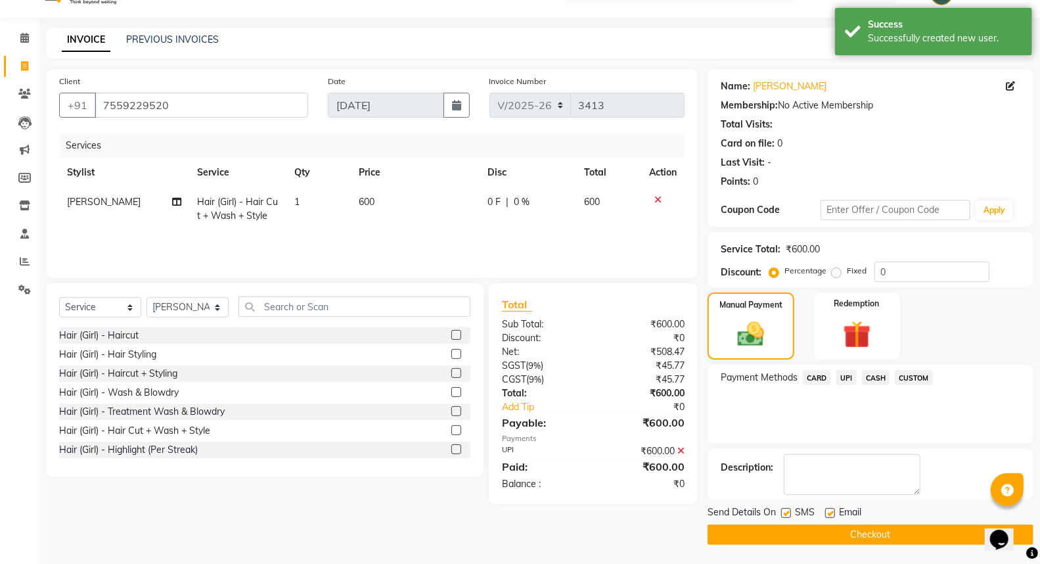
click at [804, 538] on button "Checkout" at bounding box center [871, 534] width 326 height 20
